Goal: Navigation & Orientation: Find specific page/section

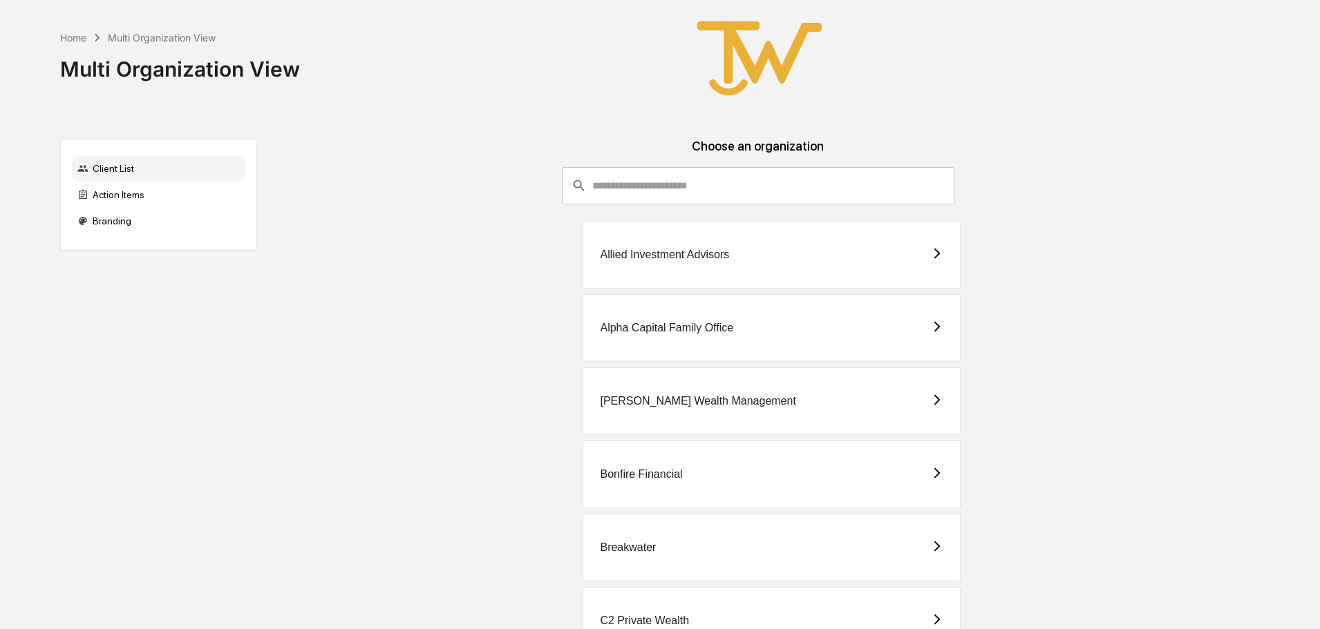
click at [637, 331] on div "Alpha Capital Family Office" at bounding box center [666, 328] width 133 height 12
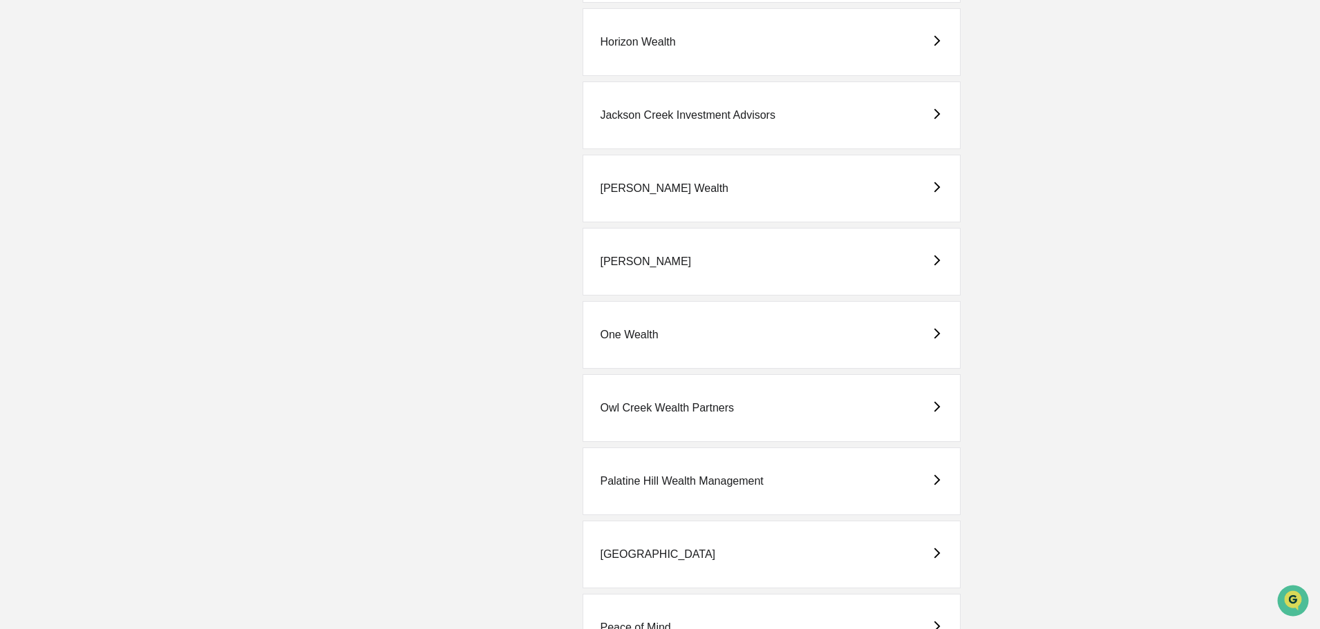
scroll to position [1174, 0]
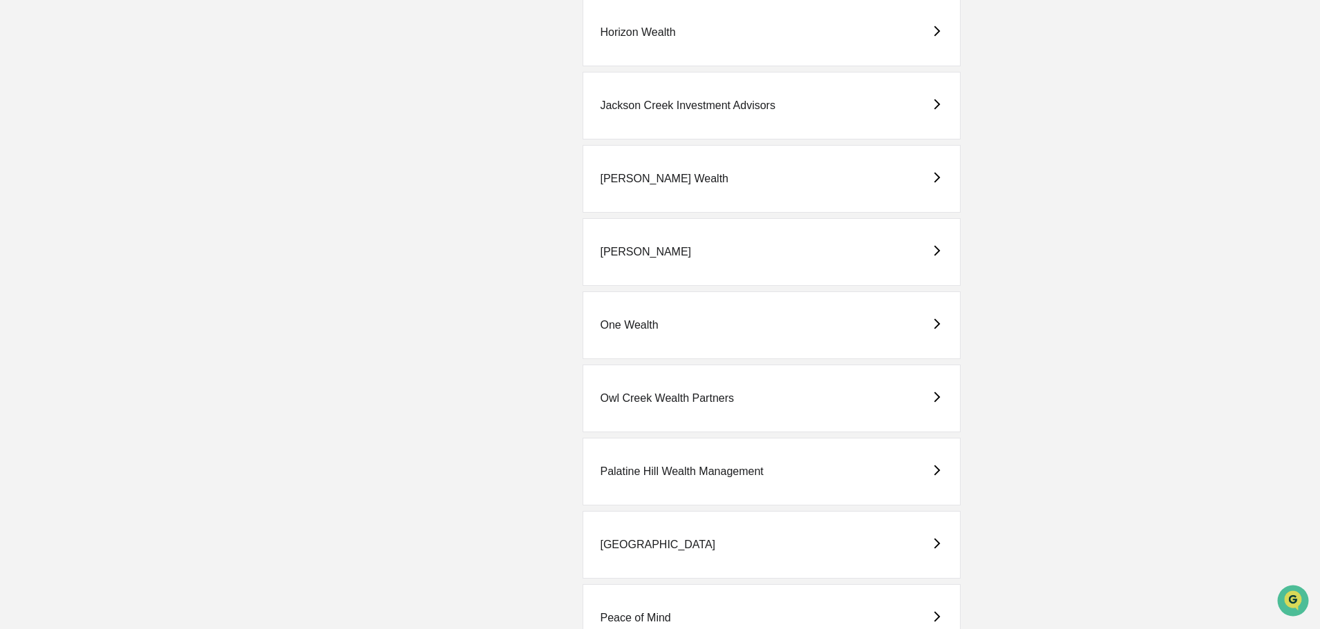
click at [639, 323] on div "One Wealth" at bounding box center [629, 325] width 58 height 12
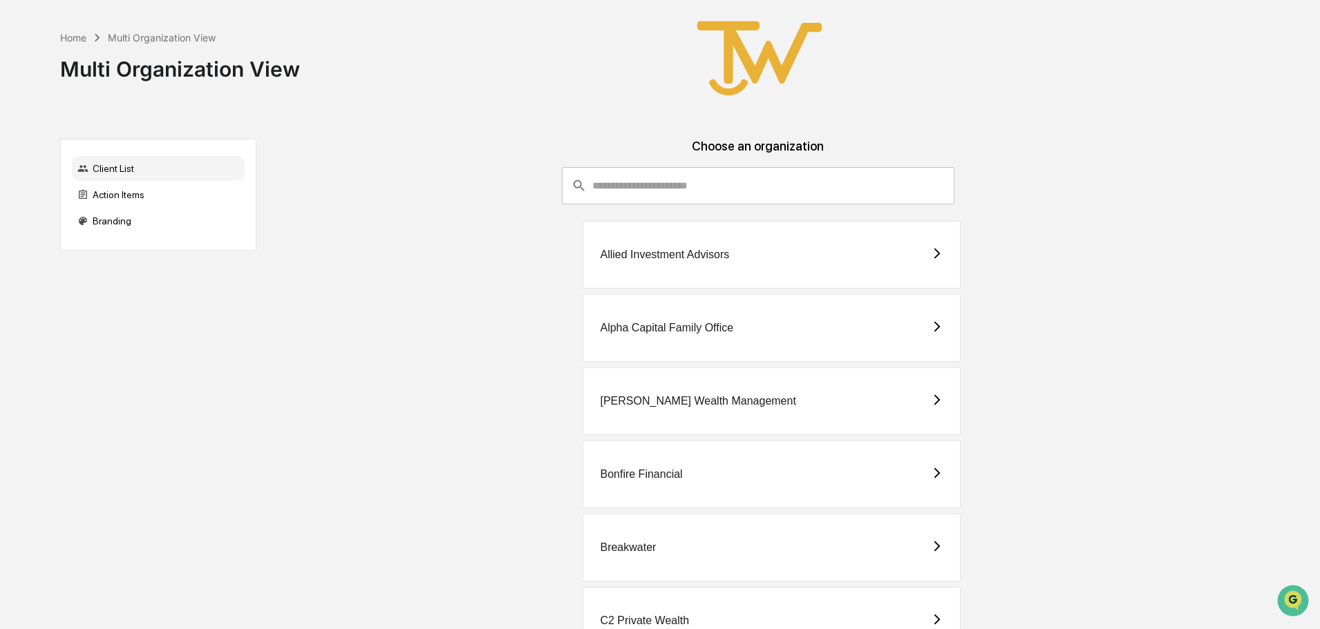
click at [637, 327] on div "Alpha Capital Family Office" at bounding box center [666, 328] width 133 height 12
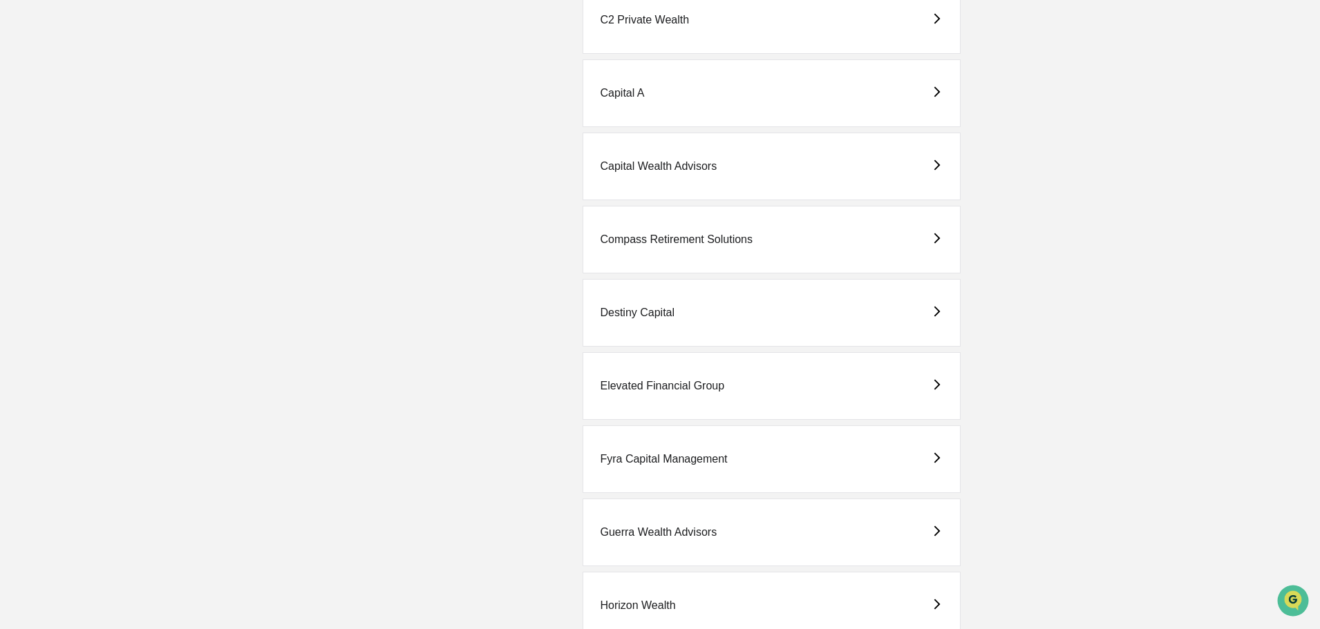
scroll to position [622, 0]
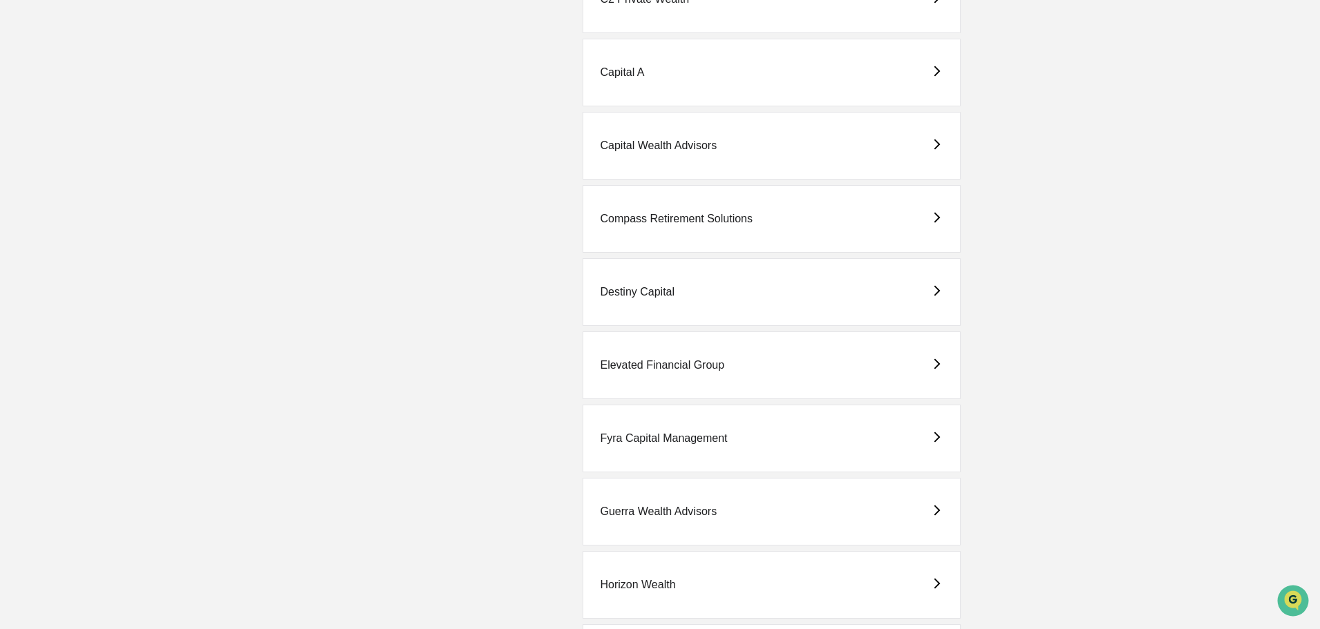
click at [656, 361] on div "Elevated Financial Group" at bounding box center [662, 365] width 124 height 12
